Goal: Information Seeking & Learning: Learn about a topic

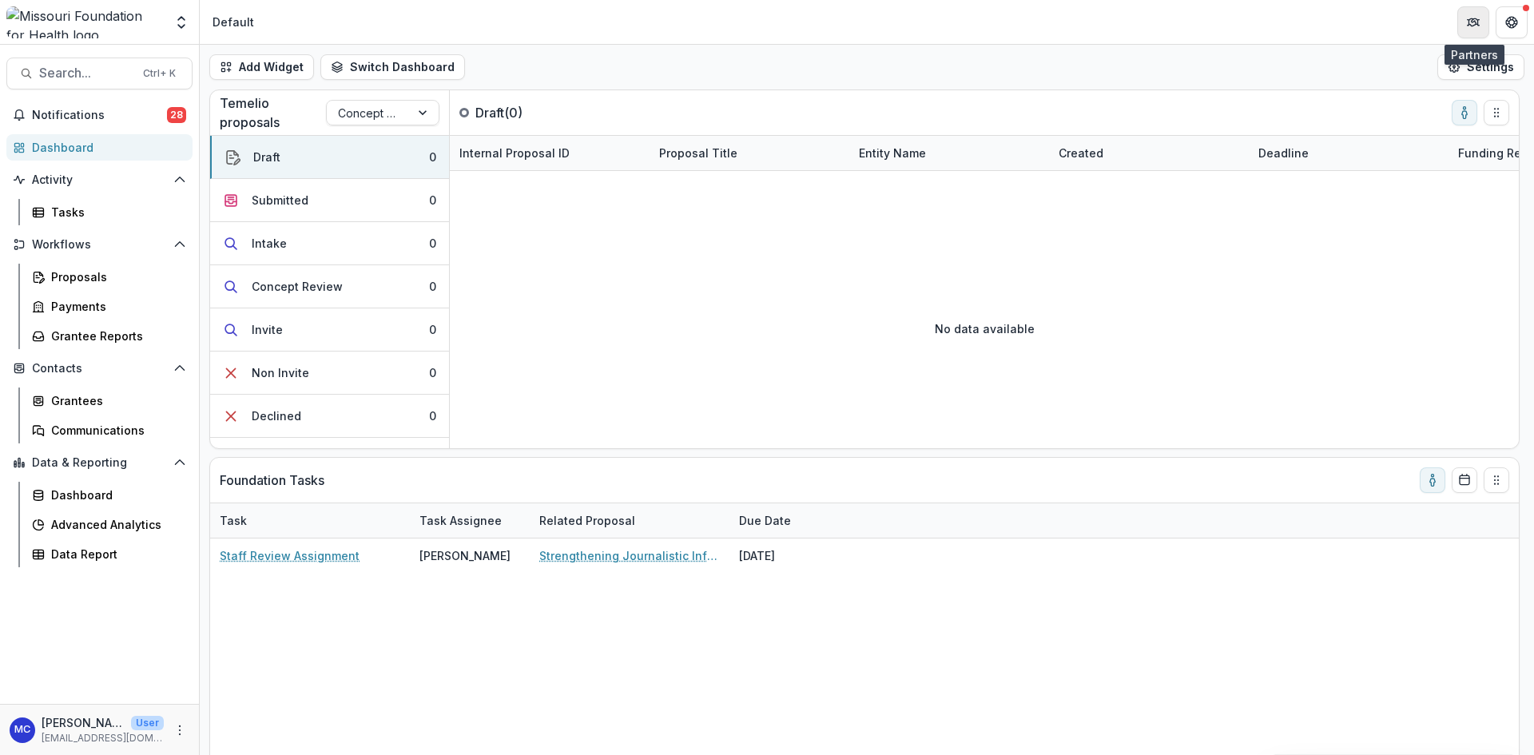
click at [1464, 28] on button "Partners" at bounding box center [1473, 22] width 32 height 32
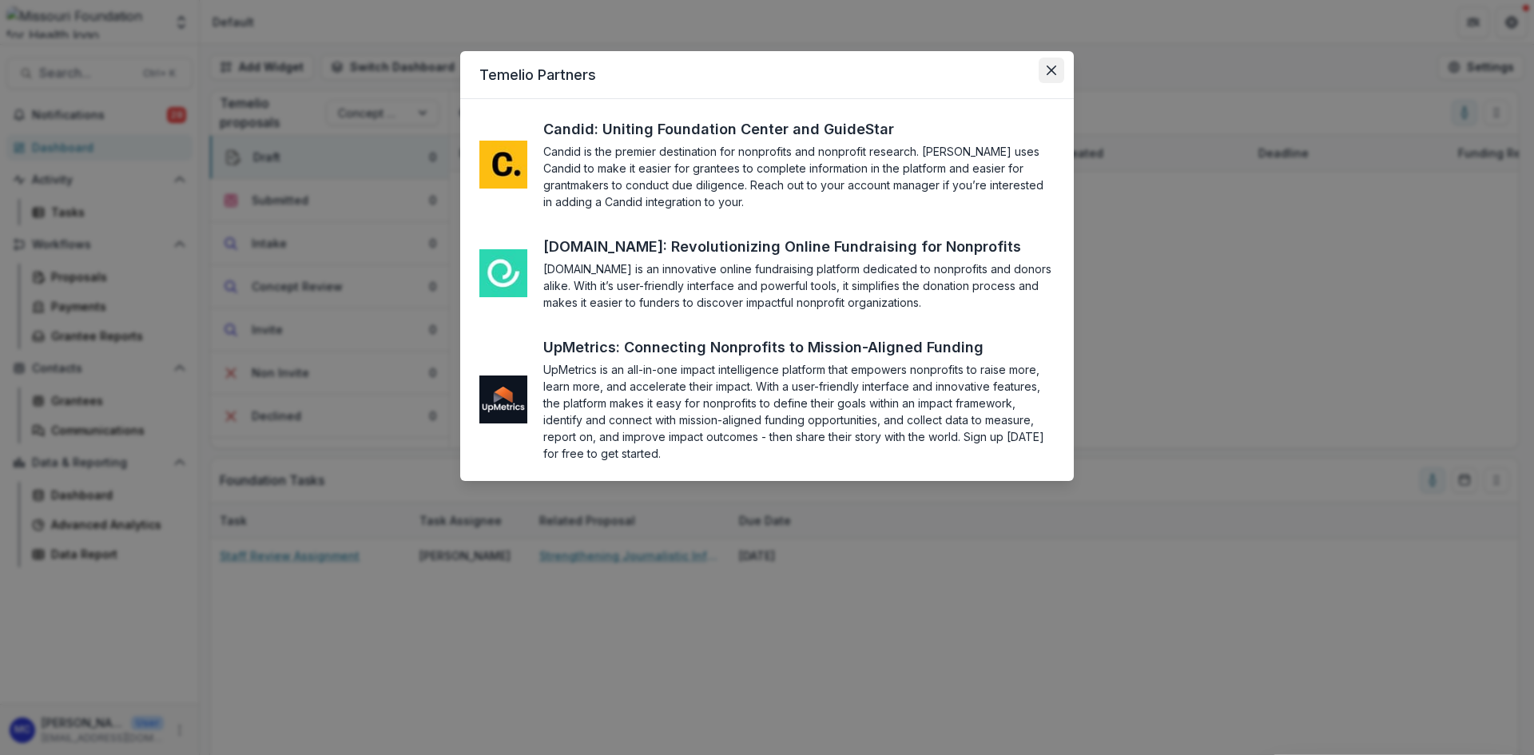
click at [1047, 70] on icon "Close" at bounding box center [1052, 71] width 10 height 10
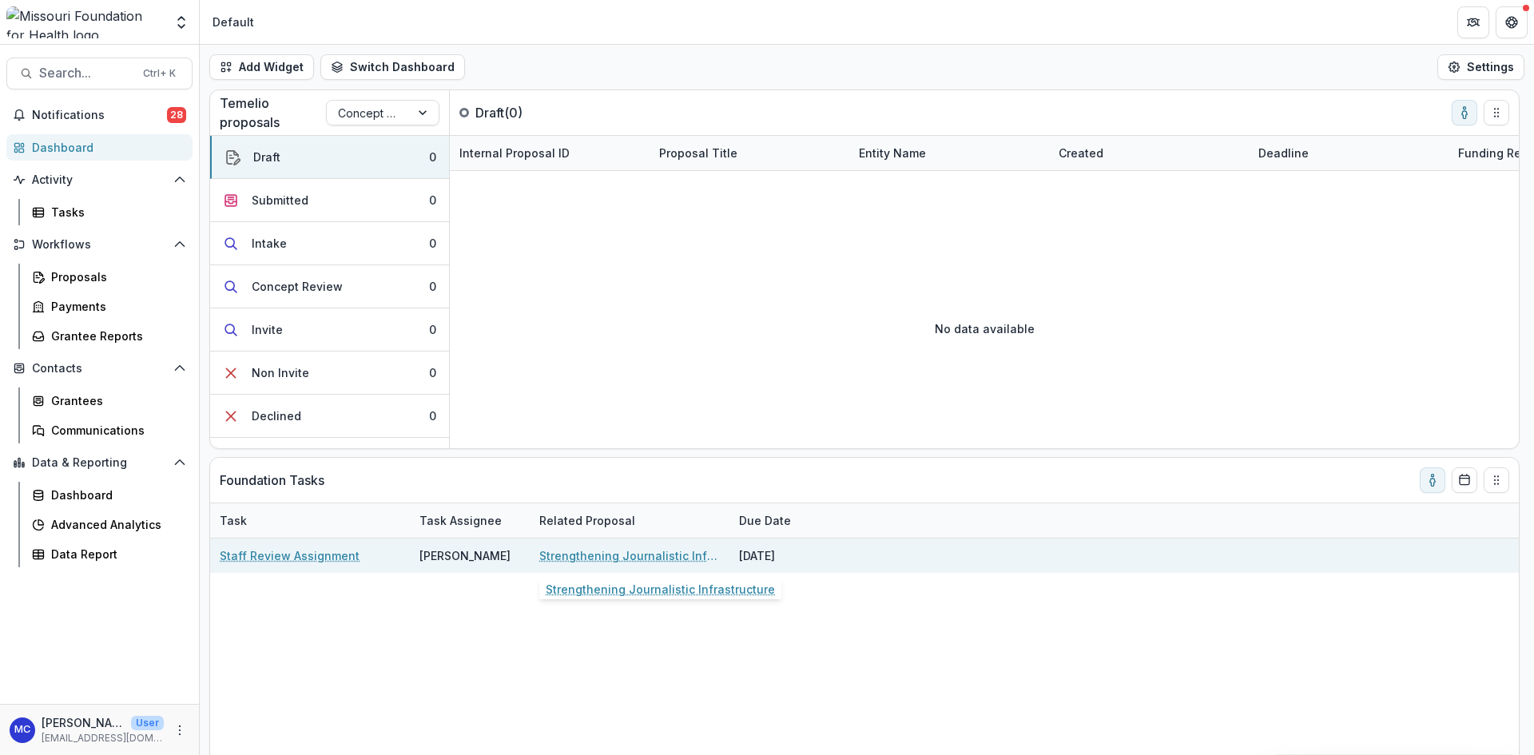
click at [667, 556] on link "Strengthening Journalistic Infrastructure" at bounding box center [629, 555] width 181 height 17
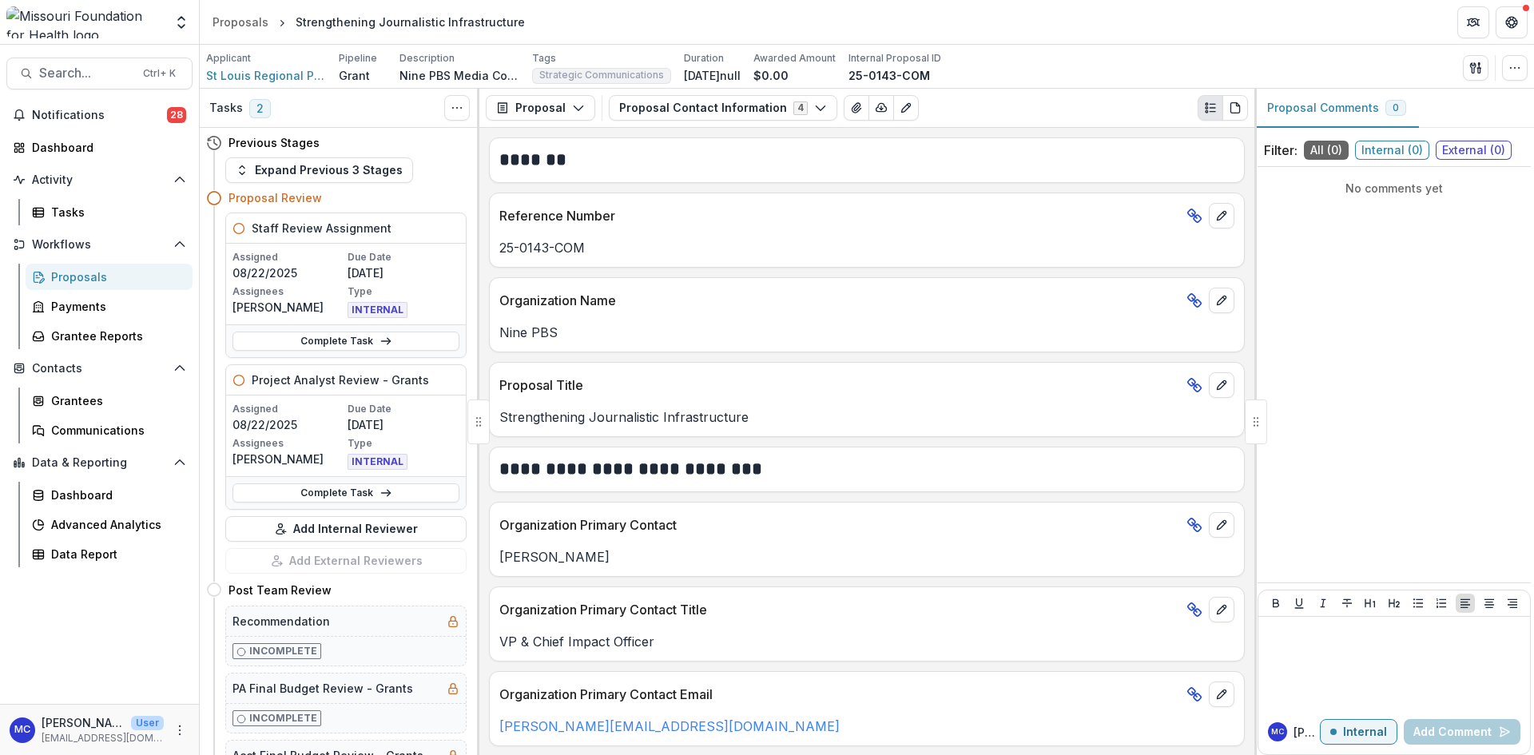
scroll to position [559, 0]
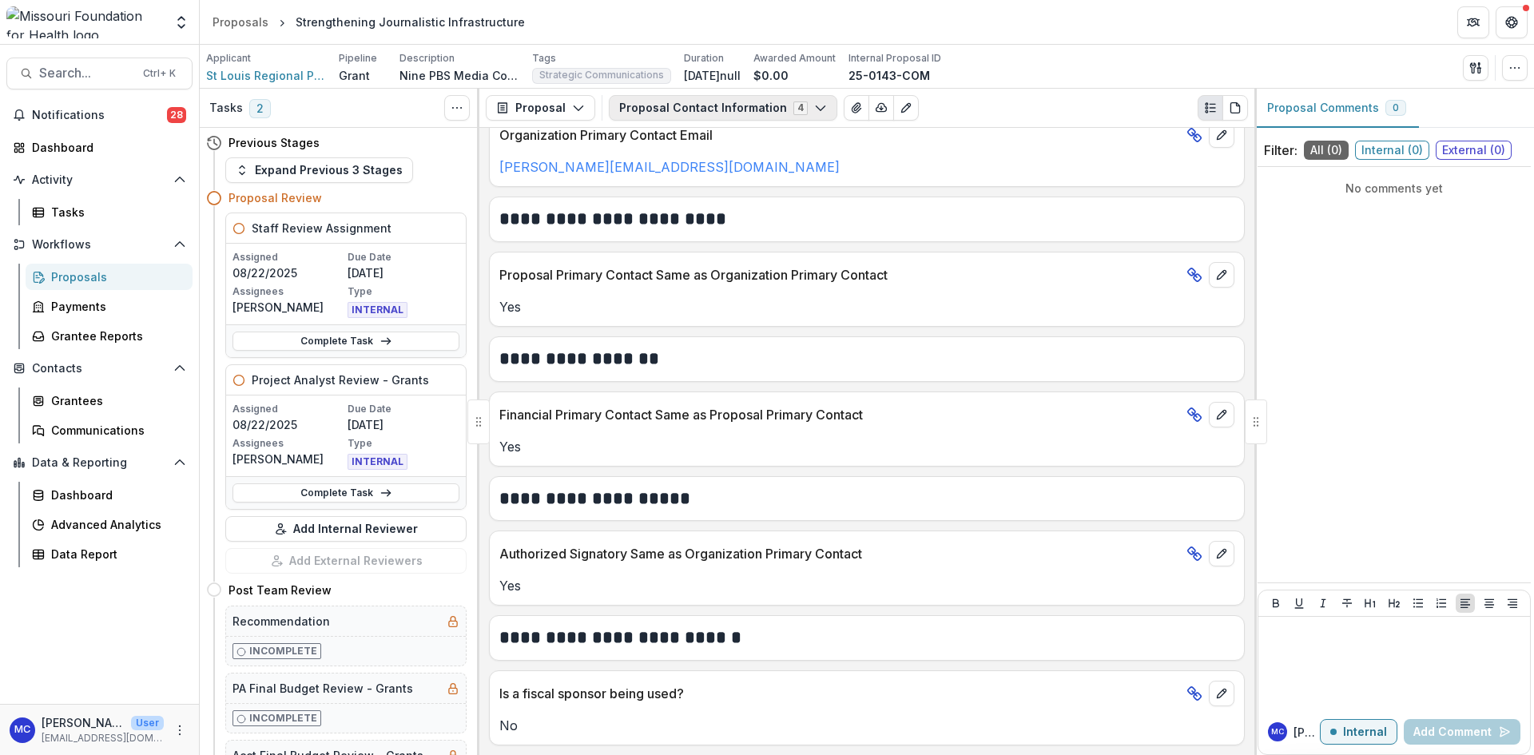
click at [716, 109] on button "Proposal Contact Information 4" at bounding box center [723, 108] width 229 height 26
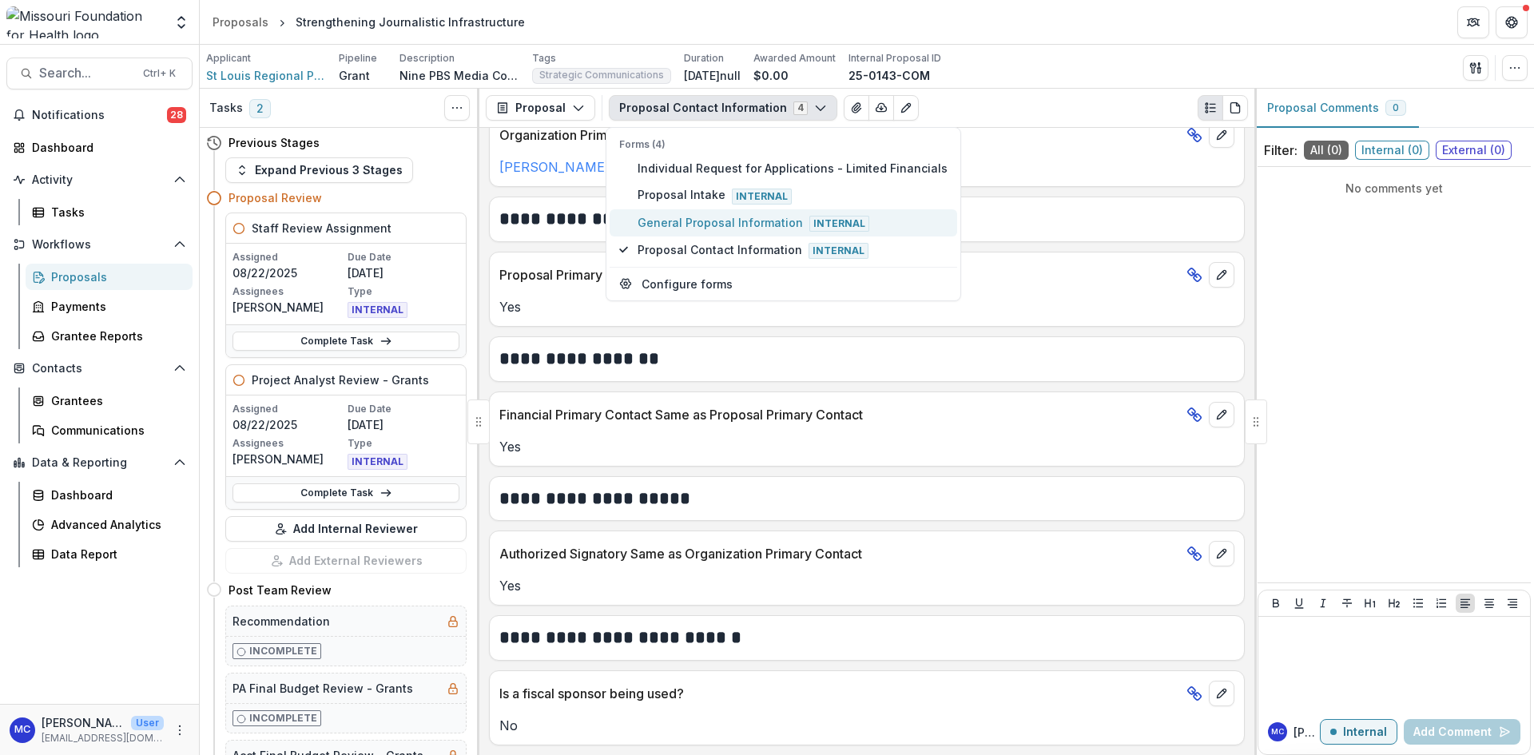
click at [696, 228] on span "General Proposal Information Internal" at bounding box center [793, 223] width 310 height 18
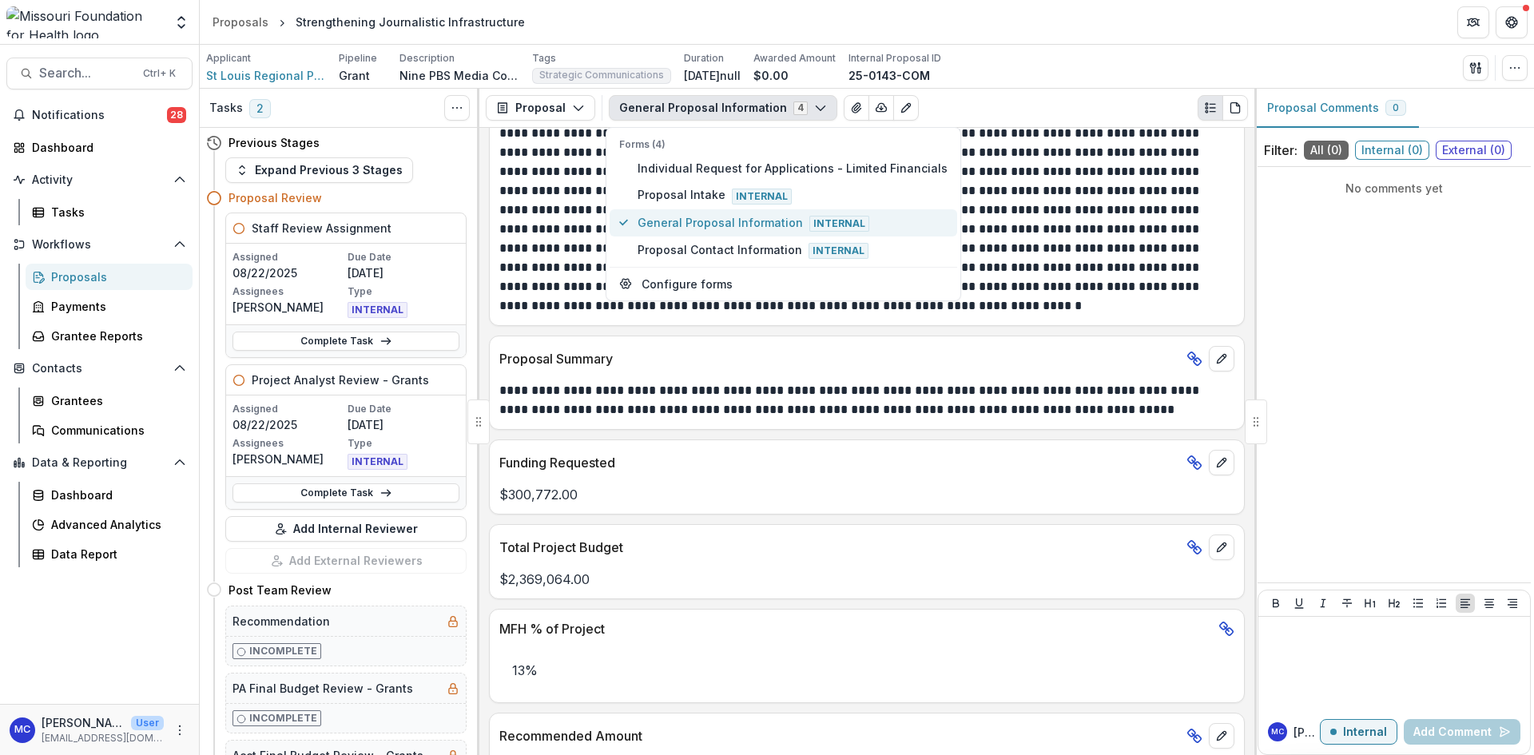
scroll to position [866, 0]
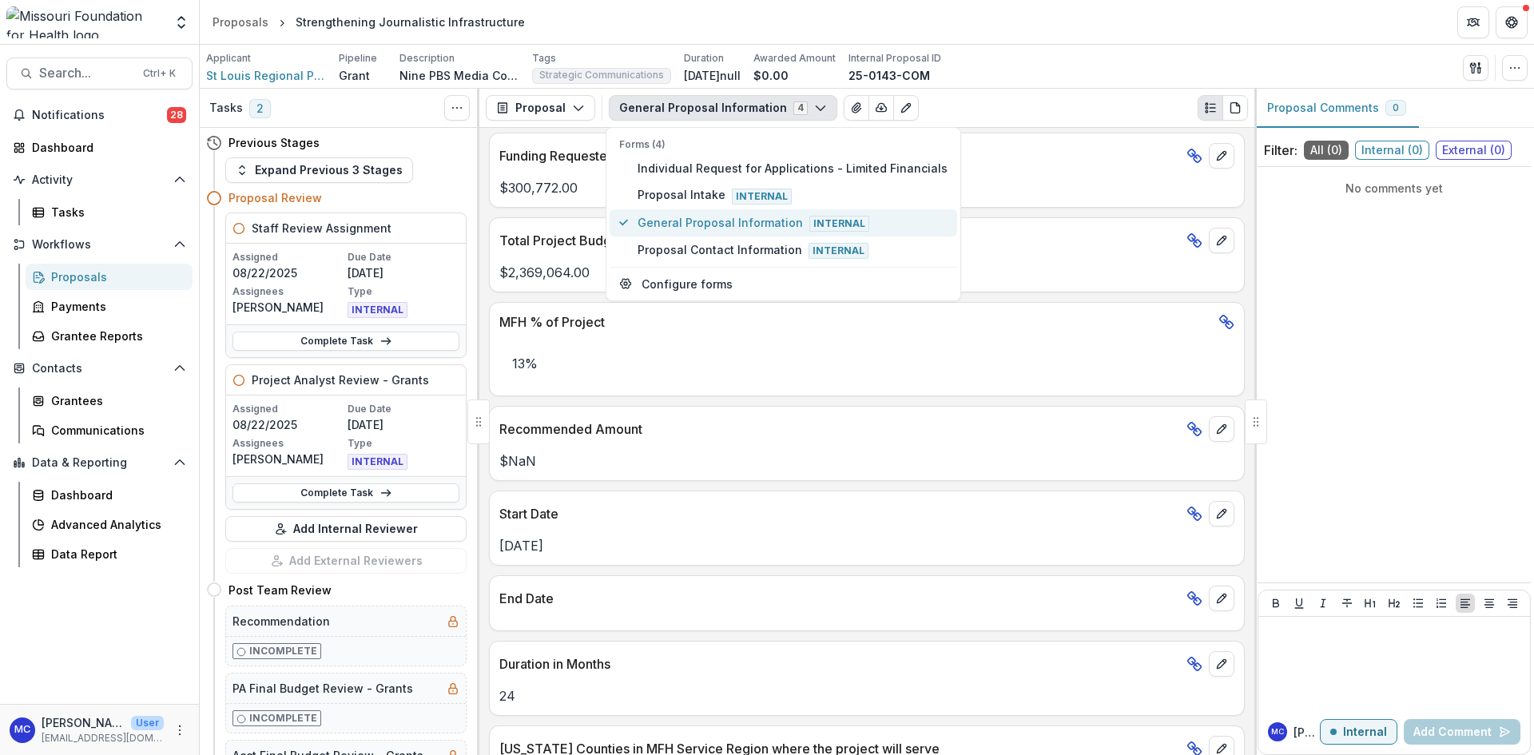
click at [696, 228] on span "General Proposal Information Internal" at bounding box center [793, 223] width 310 height 18
click at [693, 221] on span "General Proposal Information Internal" at bounding box center [793, 223] width 310 height 18
click at [492, 223] on div "Total Project Budget" at bounding box center [867, 235] width 754 height 35
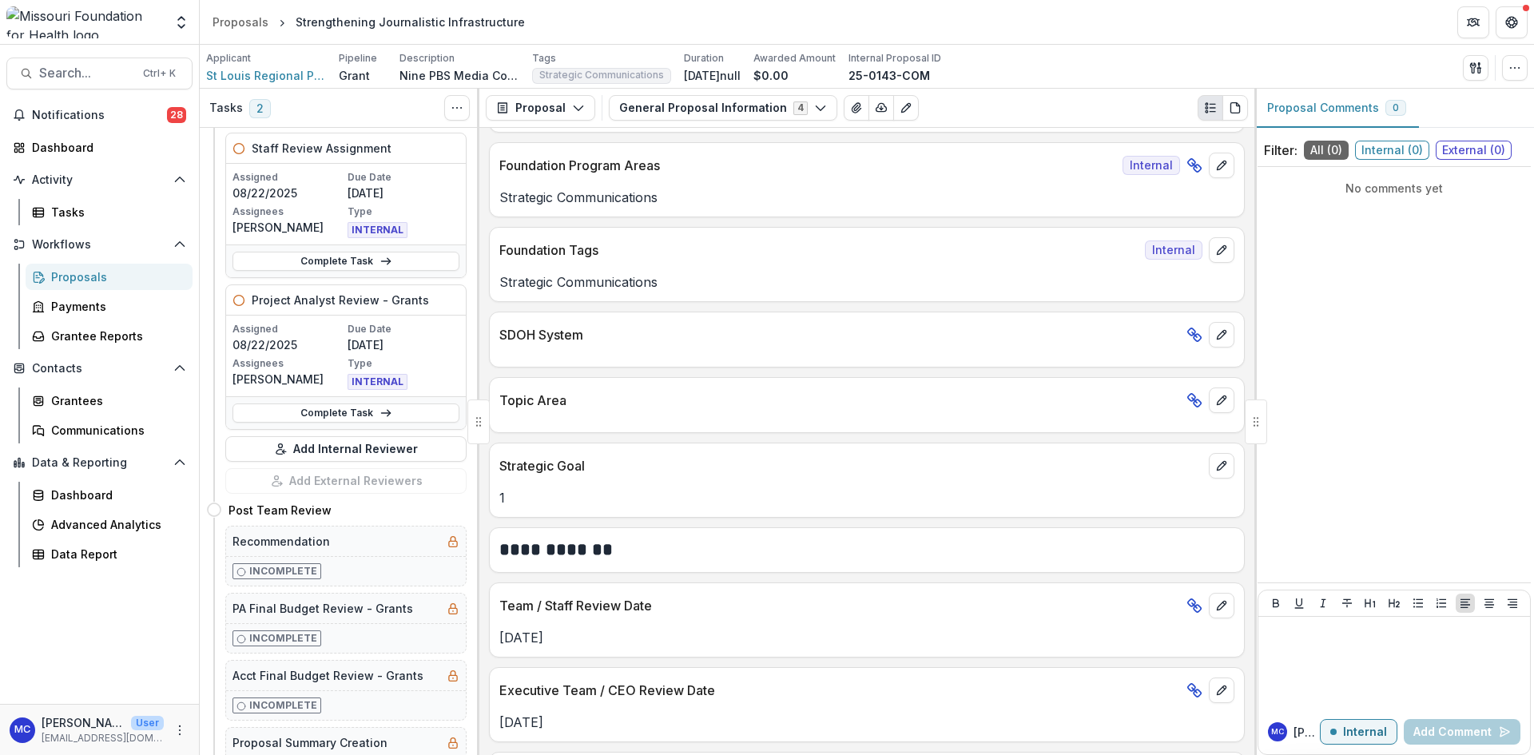
scroll to position [0, 0]
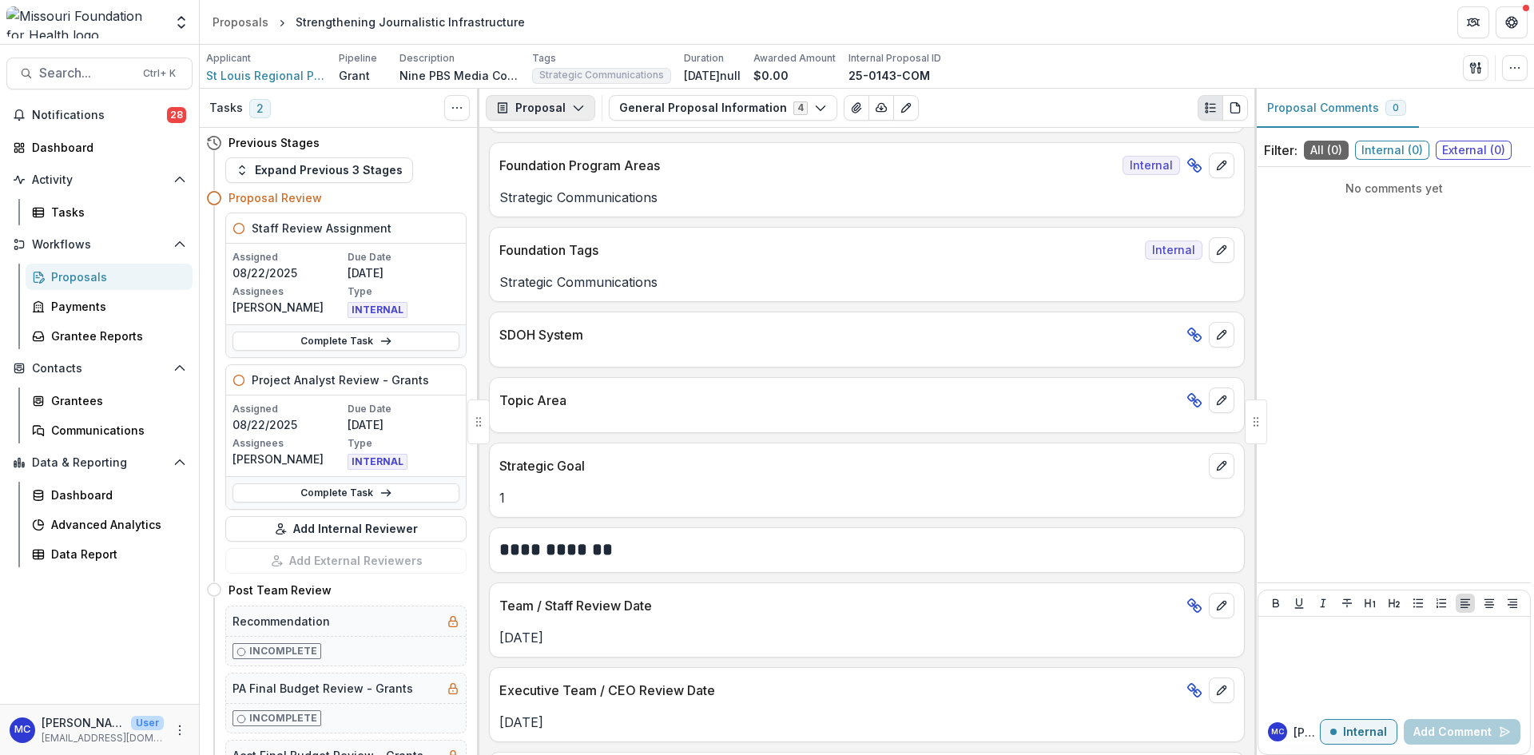
click at [565, 112] on button "Proposal" at bounding box center [540, 108] width 109 height 26
click at [637, 112] on button "General Proposal Information 4" at bounding box center [723, 108] width 229 height 26
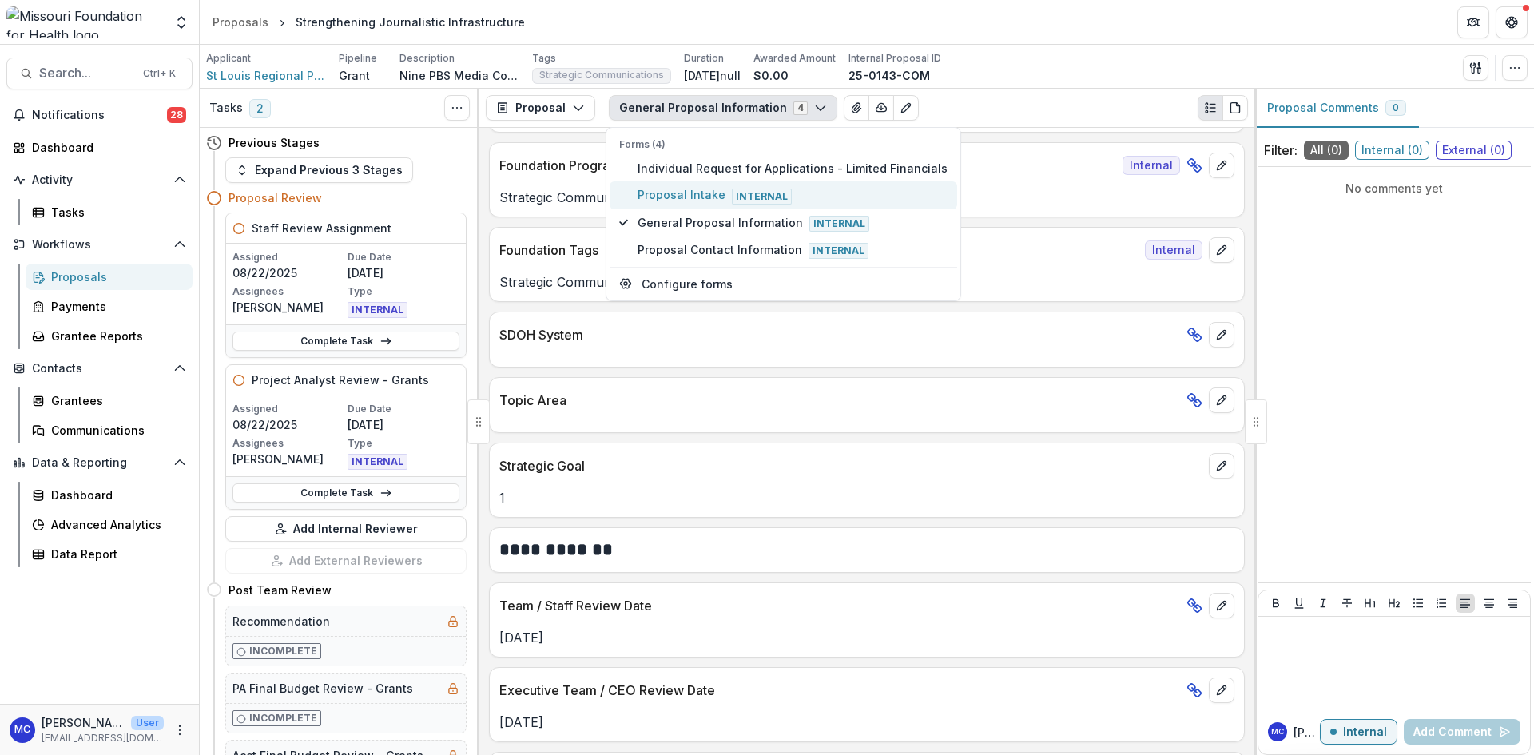
click at [688, 196] on span "Proposal Intake Internal" at bounding box center [793, 195] width 310 height 18
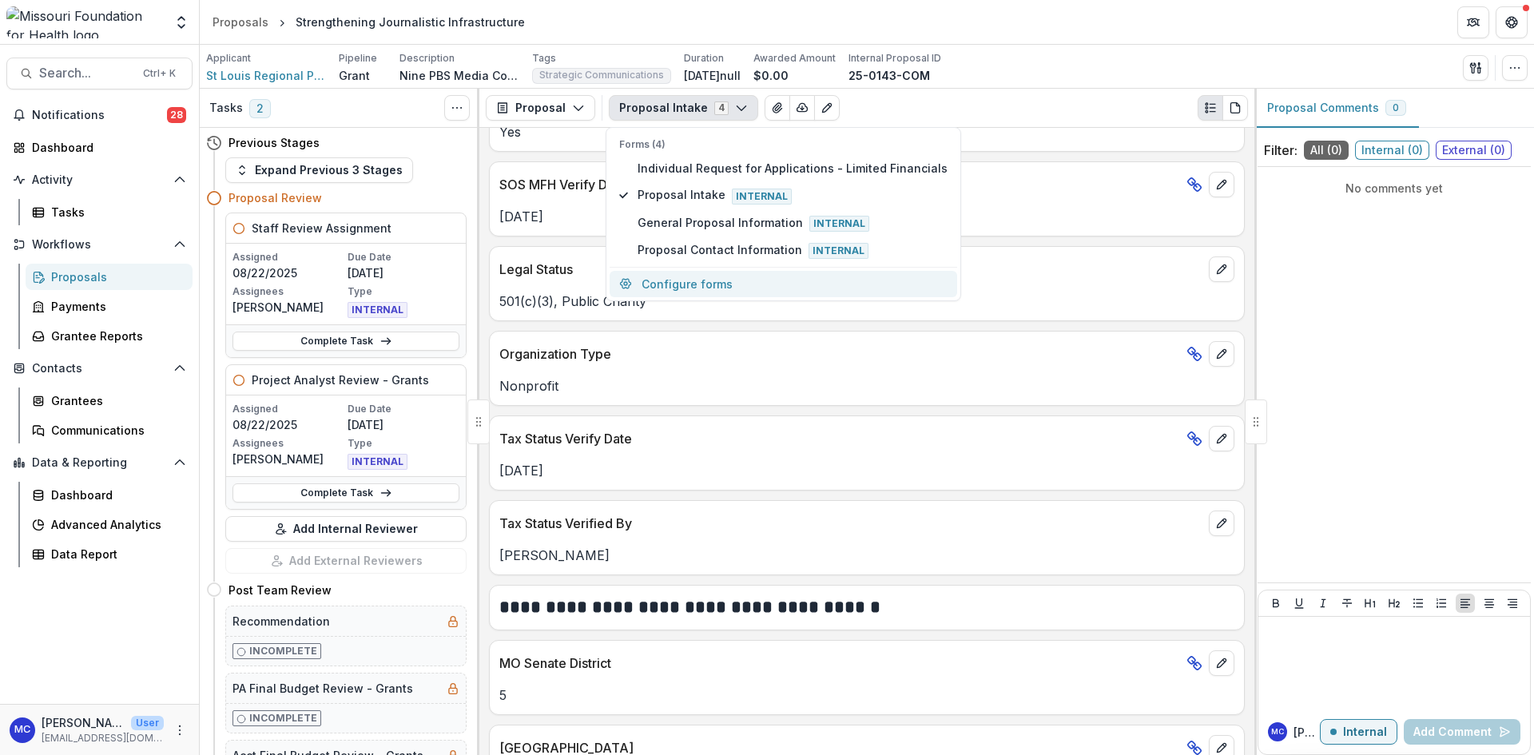
scroll to position [2682, 0]
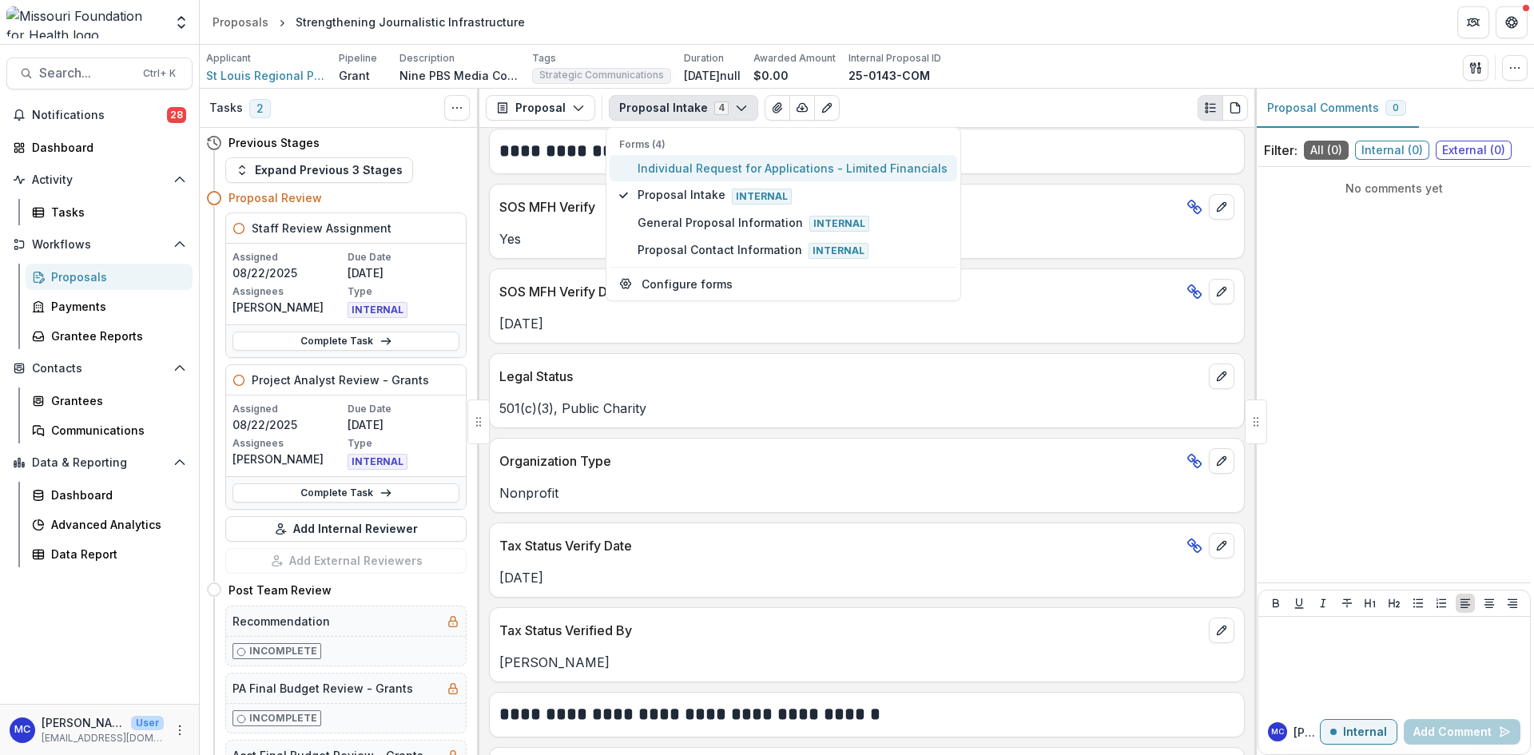
click at [722, 173] on span "Individual Request for Applications - Limited Financials" at bounding box center [793, 168] width 310 height 17
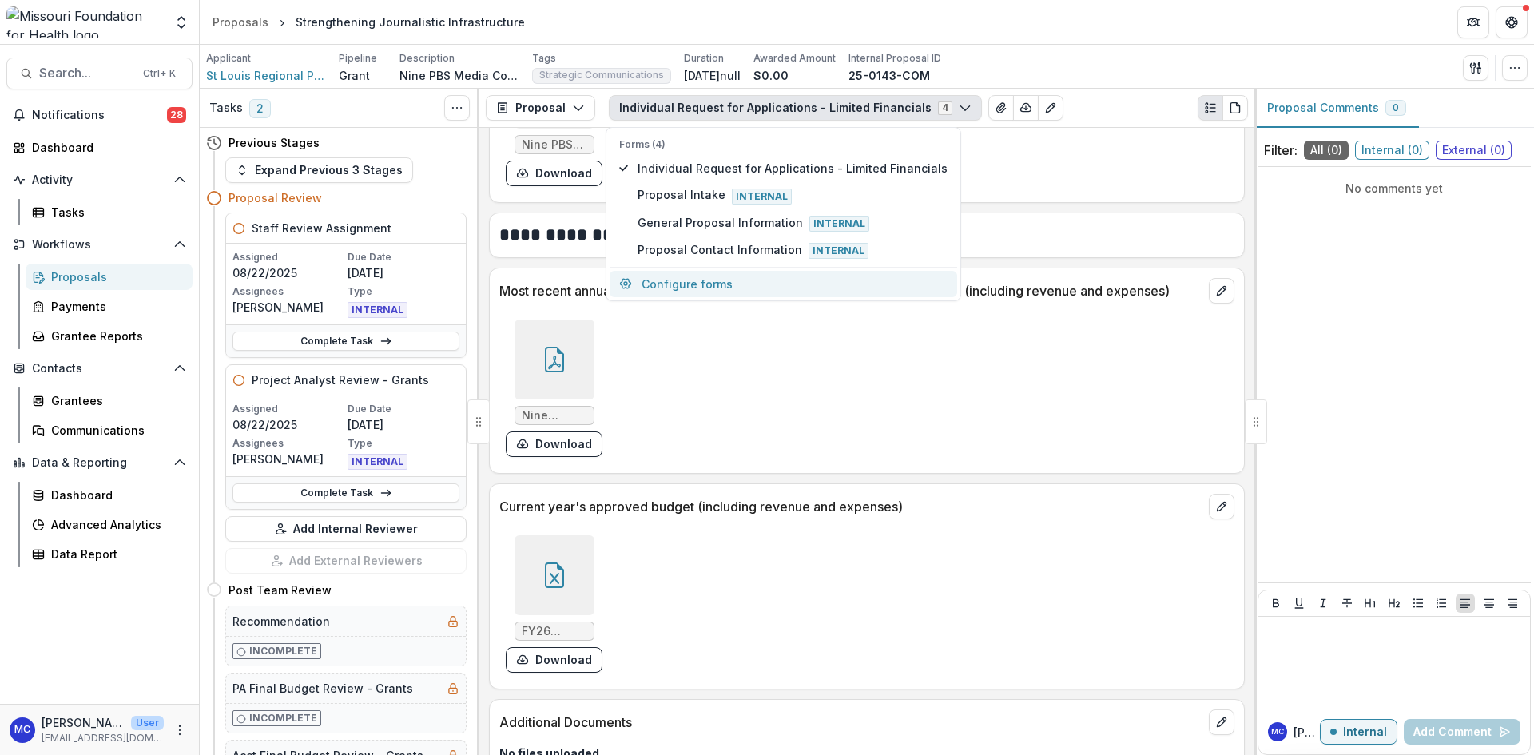
scroll to position [6086, 0]
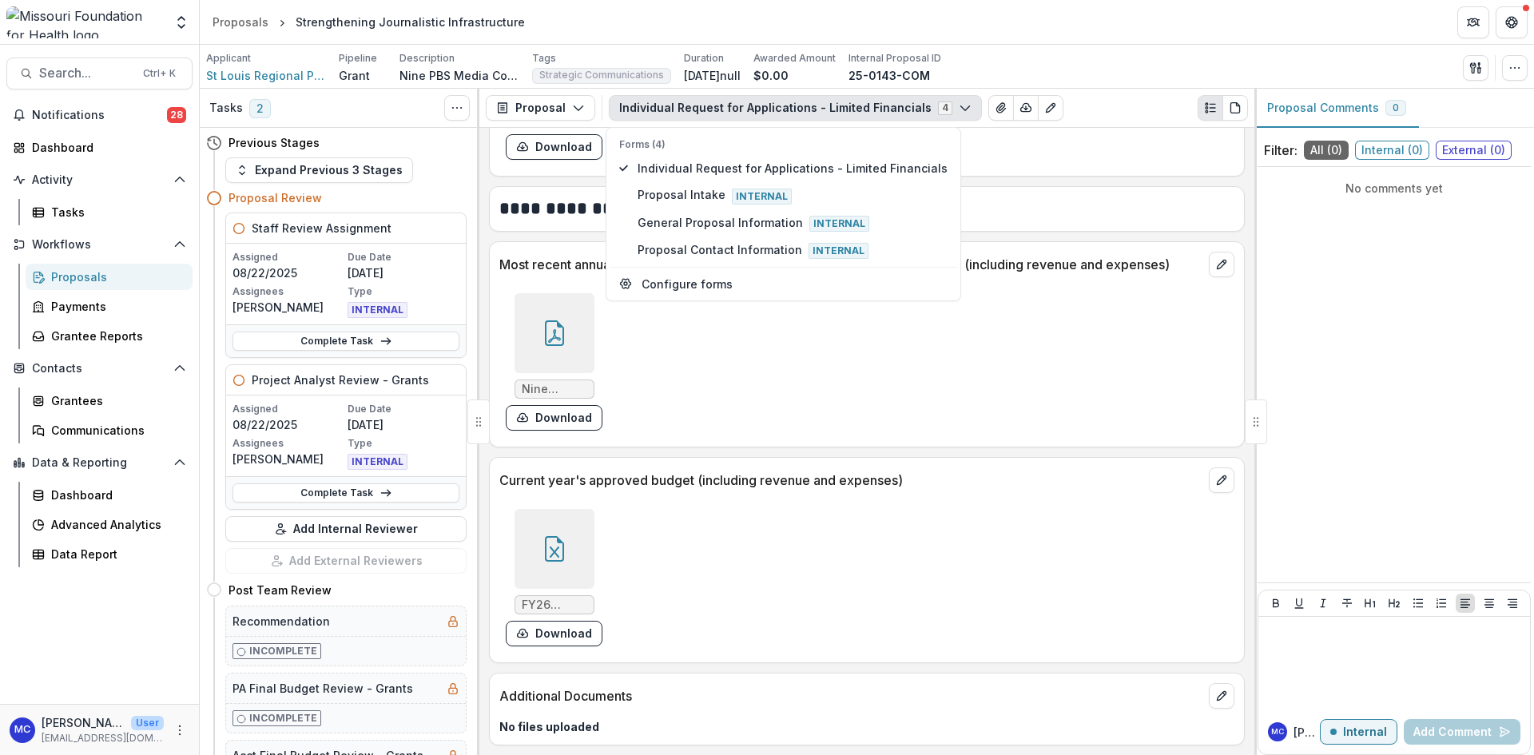
click at [636, 412] on div "Nine PBS_AUDIT_2025.pdf Download" at bounding box center [738, 362] width 479 height 150
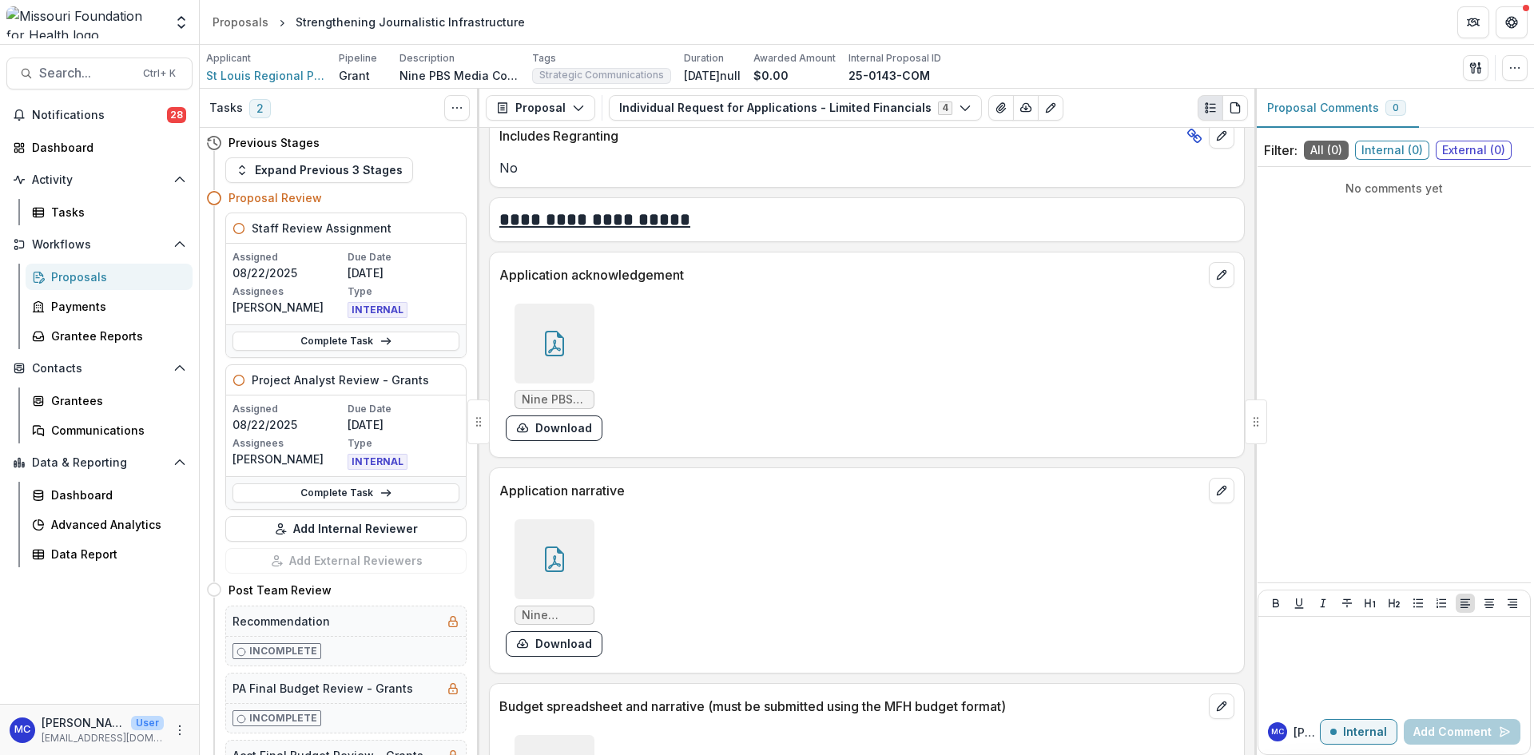
scroll to position [5048, 0]
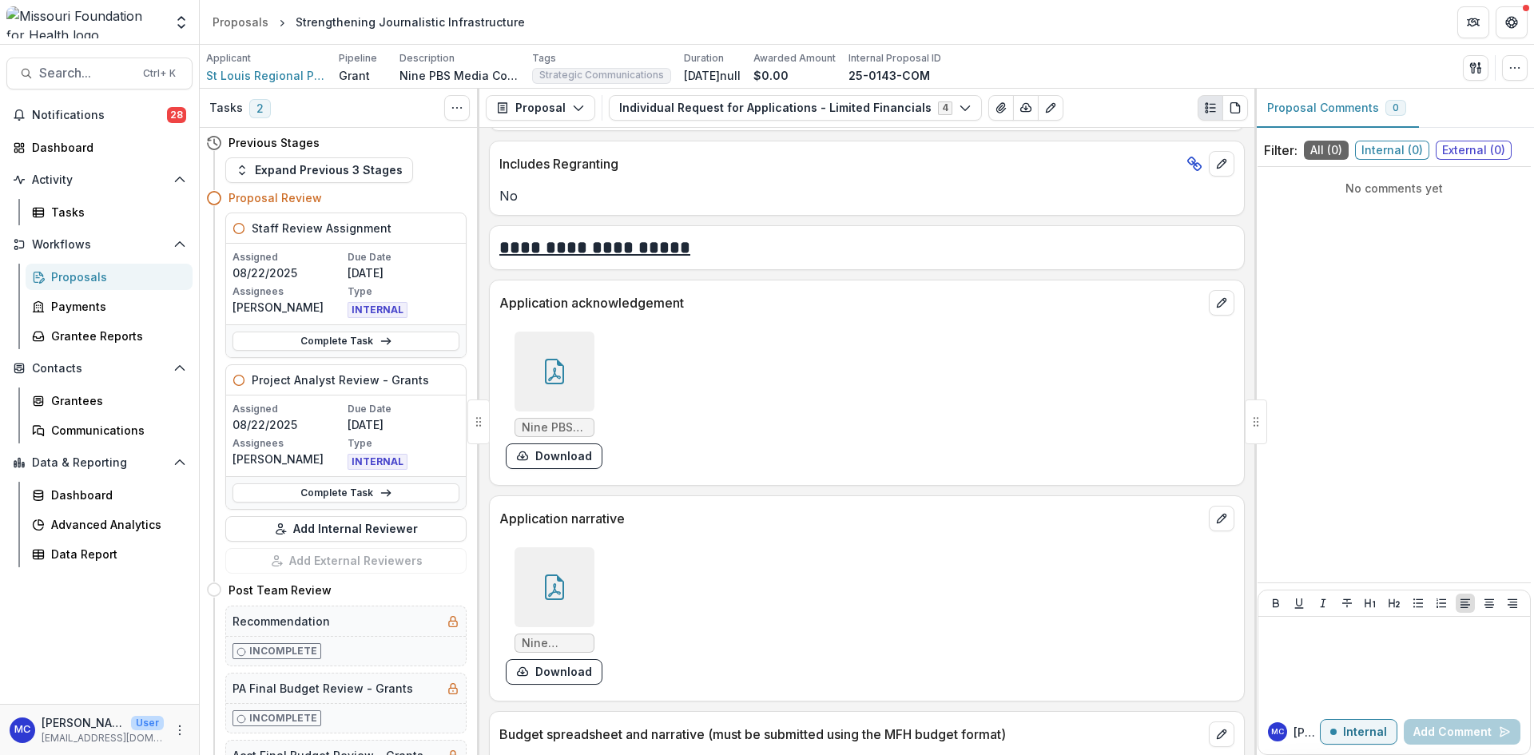
click at [562, 570] on div at bounding box center [555, 587] width 80 height 80
